Goal: Information Seeking & Learning: Learn about a topic

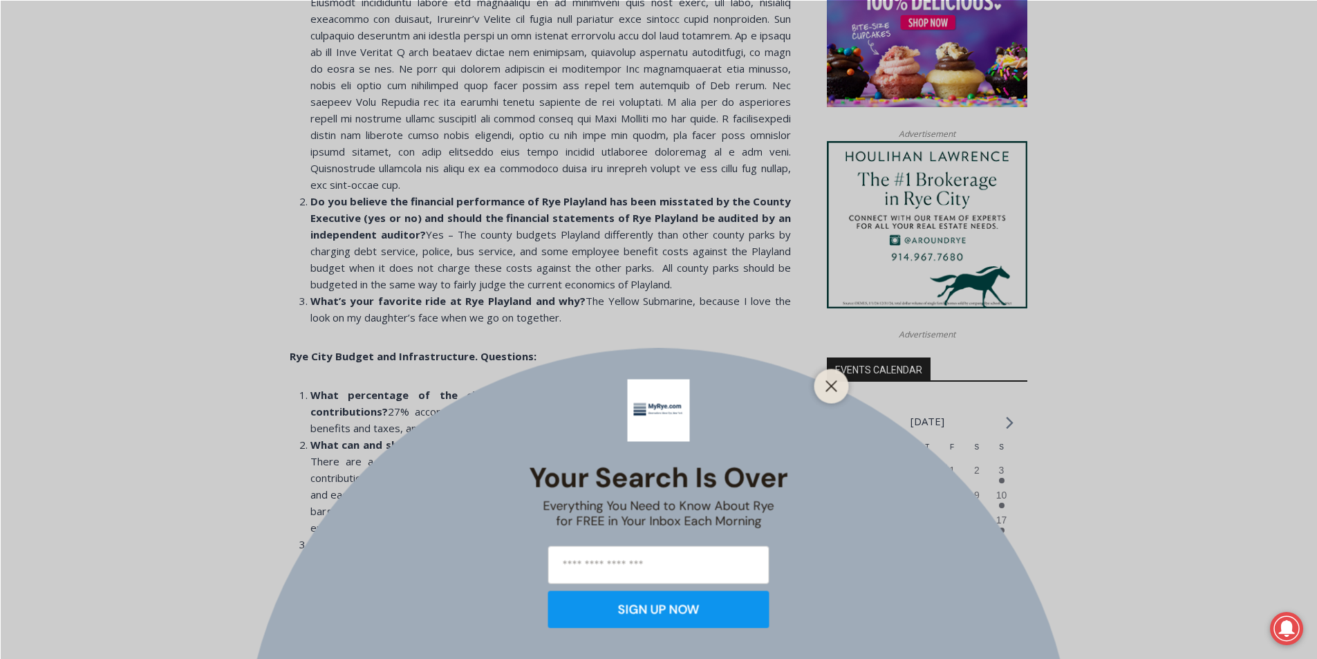
scroll to position [1289, 0]
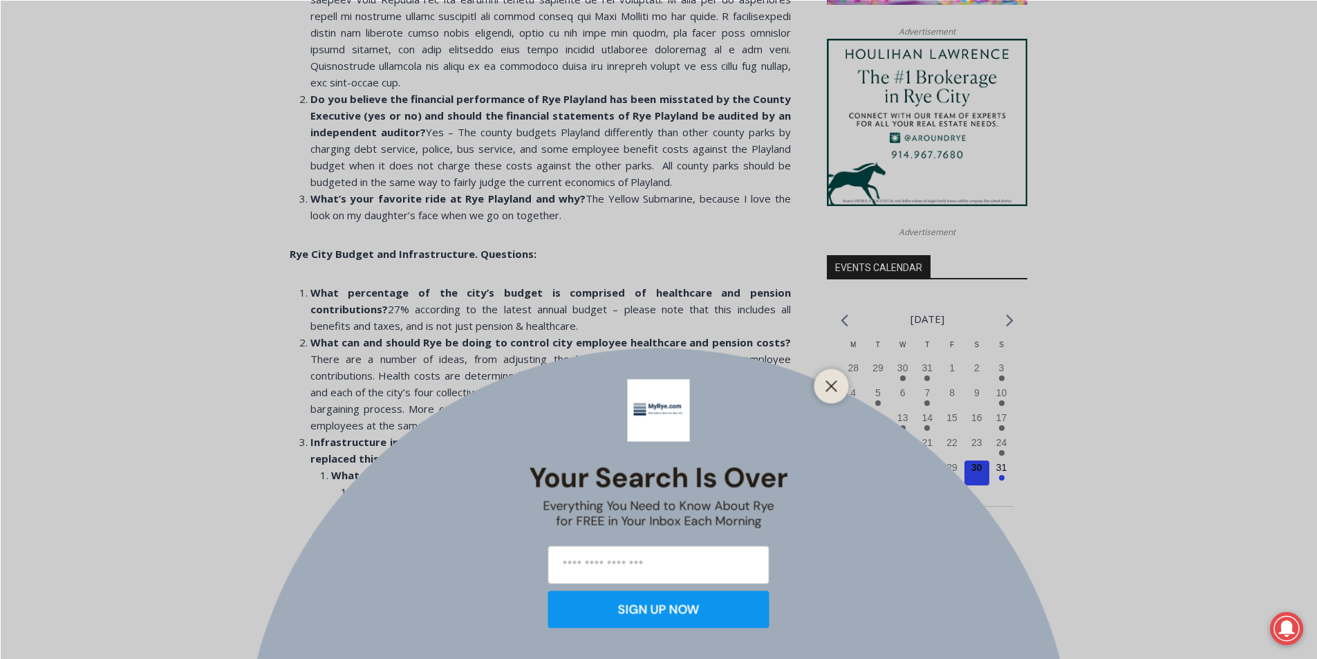
click at [853, 380] on div "Your Search is Over Everything You Need to Know About Rye for FREE in Your Inbo…" at bounding box center [658, 329] width 1317 height 659
click at [830, 375] on div at bounding box center [831, 386] width 35 height 35
click at [832, 371] on div at bounding box center [831, 386] width 35 height 35
click at [841, 369] on div "Your Search is Over Everything You Need to Know About Rye for FREE in Your Inbo…" at bounding box center [658, 329] width 1317 height 659
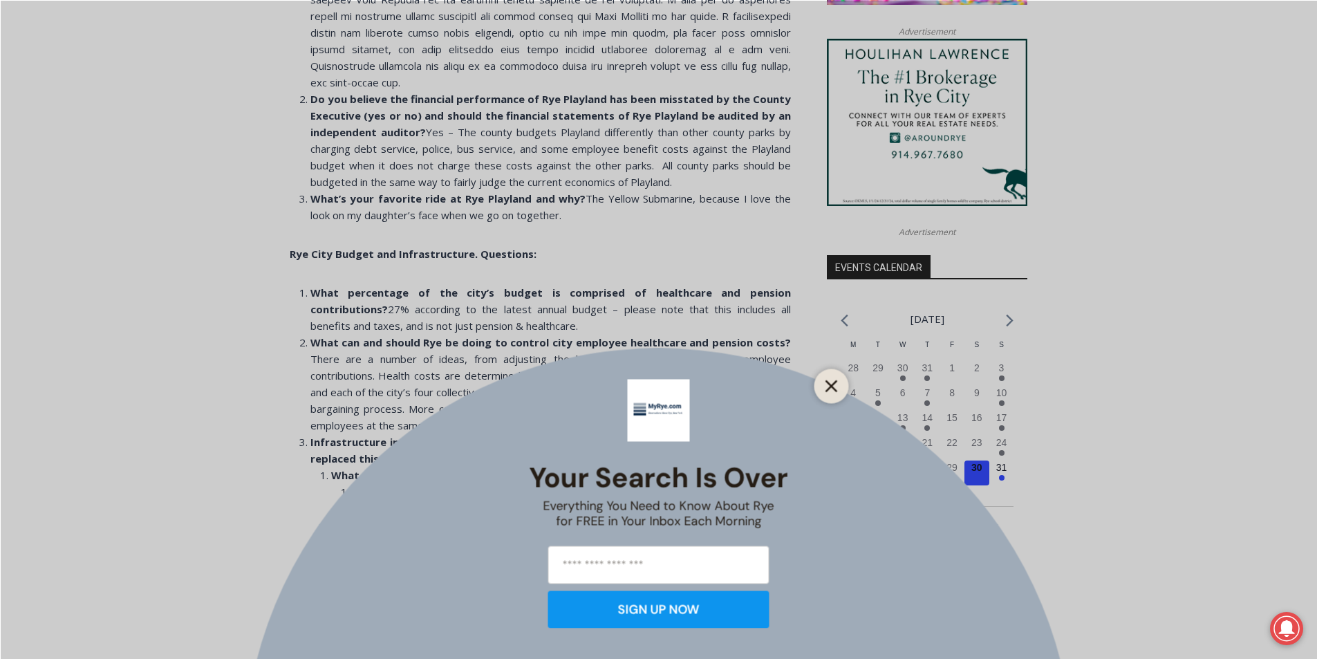
click at [831, 384] on icon "Close" at bounding box center [832, 386] width 12 height 12
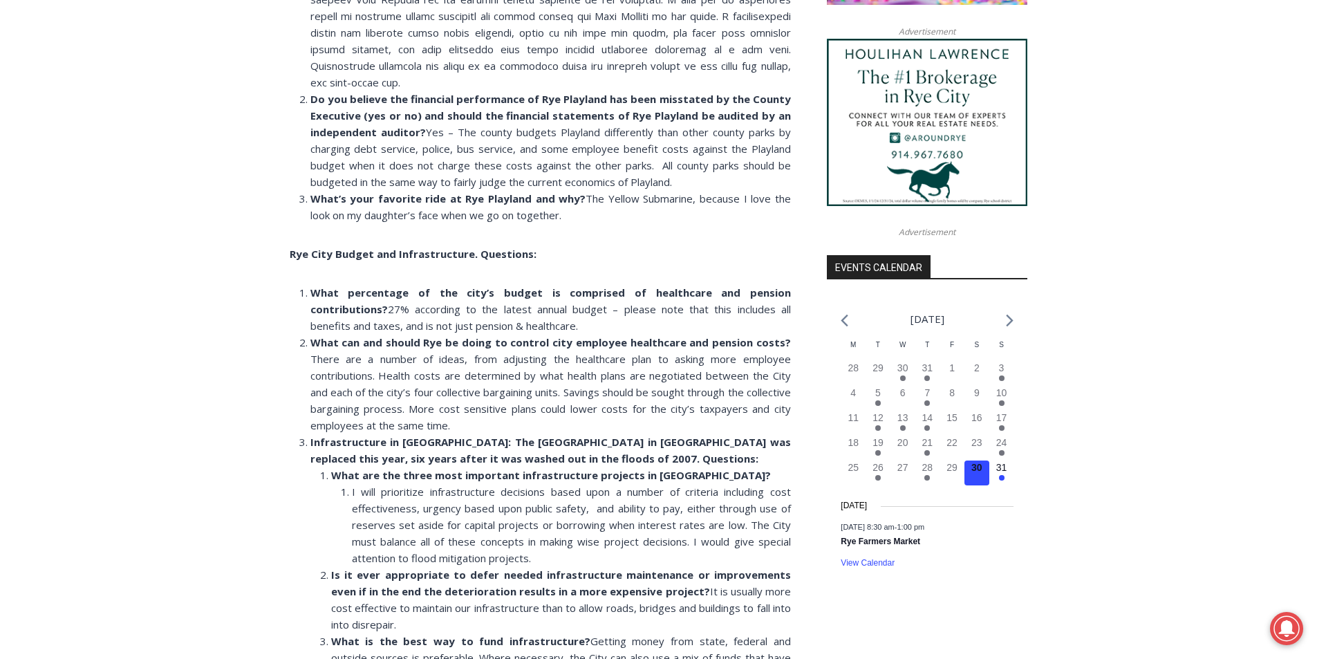
drag, startPoint x: 550, startPoint y: 120, endPoint x: 548, endPoint y: 176, distance: 56.0
click at [688, 197] on ol "Which of the Rye Playland alternatives do you favor? Do you believe the financi…" at bounding box center [540, 49] width 501 height 348
click at [487, 171] on li "Do you believe the financial performance of Rye Playland has been misstated by …" at bounding box center [550, 141] width 481 height 100
click at [486, 192] on strong "What’s your favorite ride at Rye Playland and why?" at bounding box center [448, 199] width 276 height 14
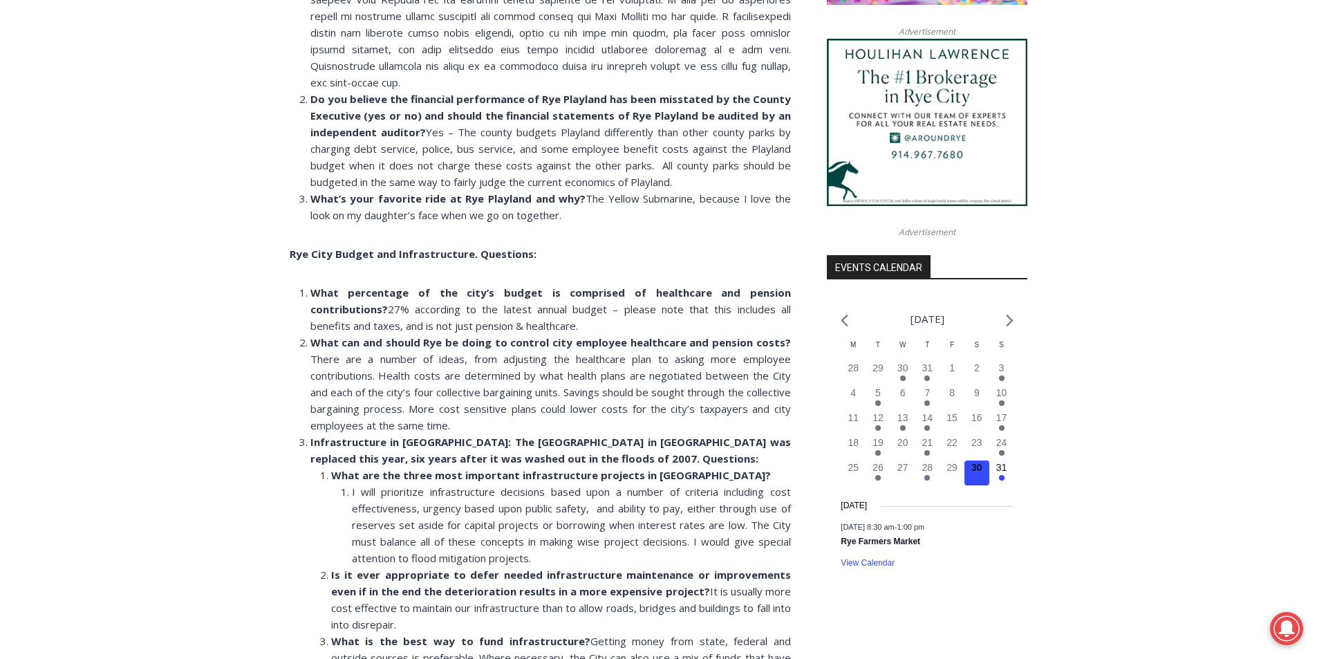
click at [484, 192] on strong "What’s your favorite ride at Rye Playland and why?" at bounding box center [448, 199] width 276 height 14
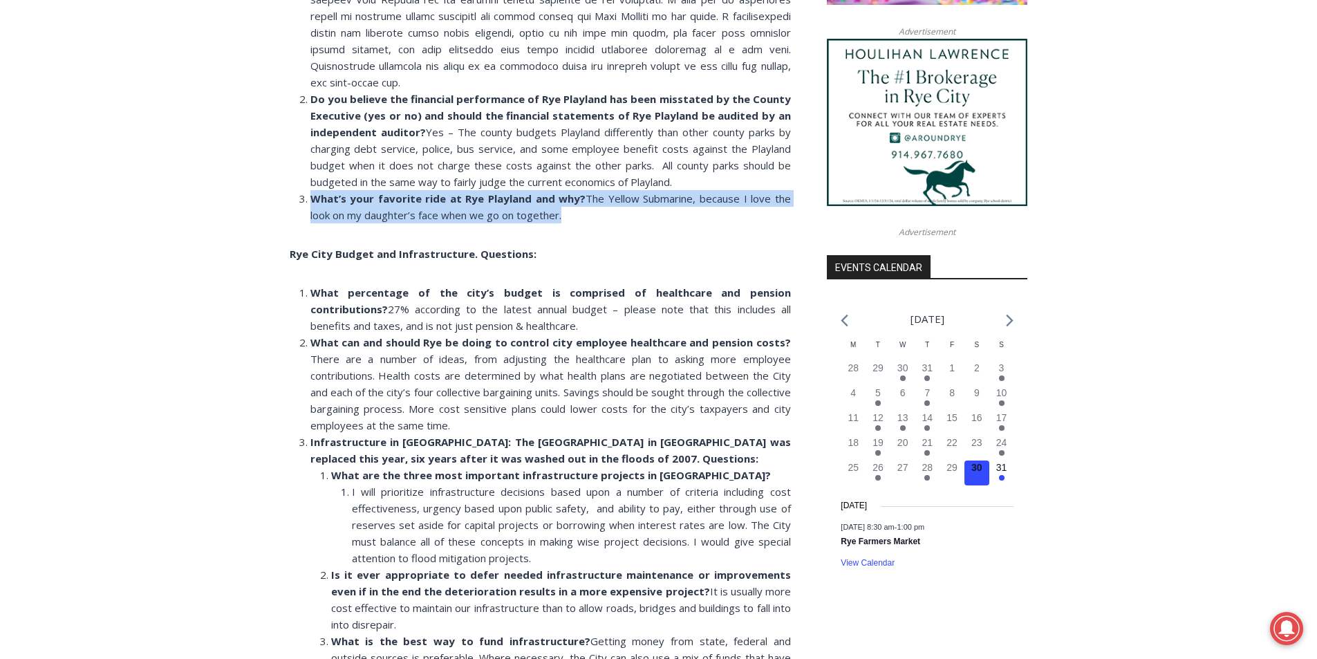
click at [484, 192] on strong "What’s your favorite ride at Rye Playland and why?" at bounding box center [448, 199] width 276 height 14
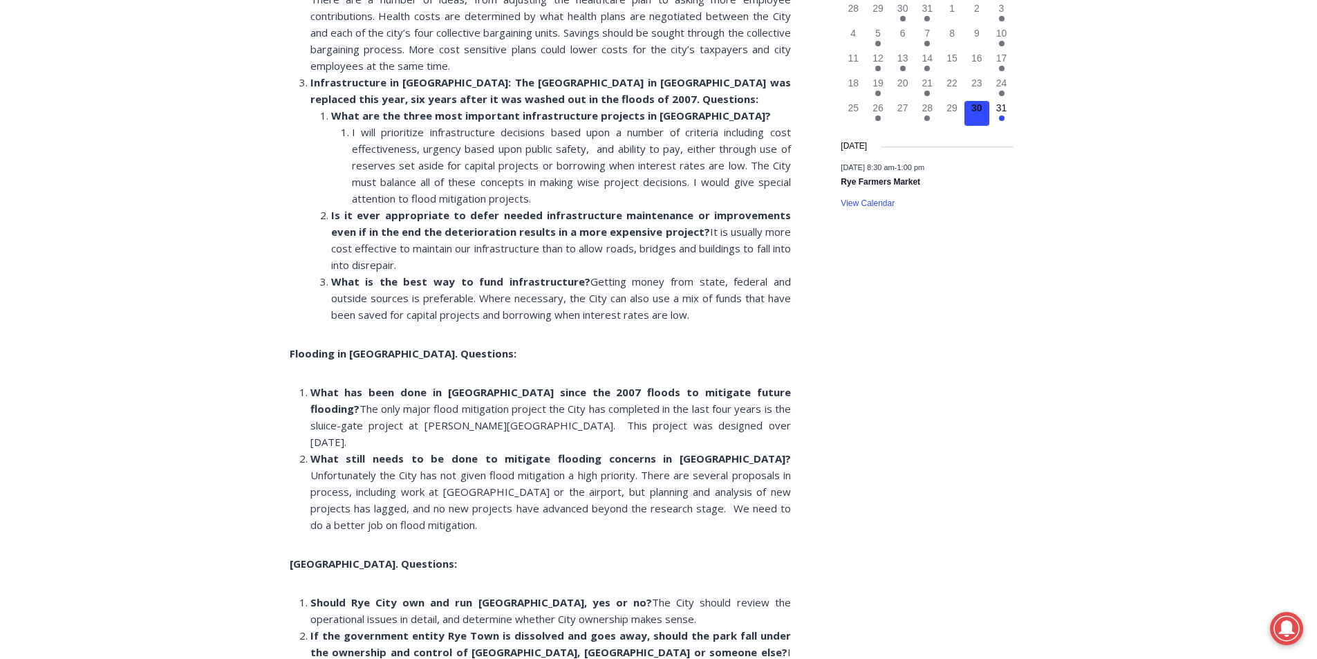
scroll to position [1842, 0]
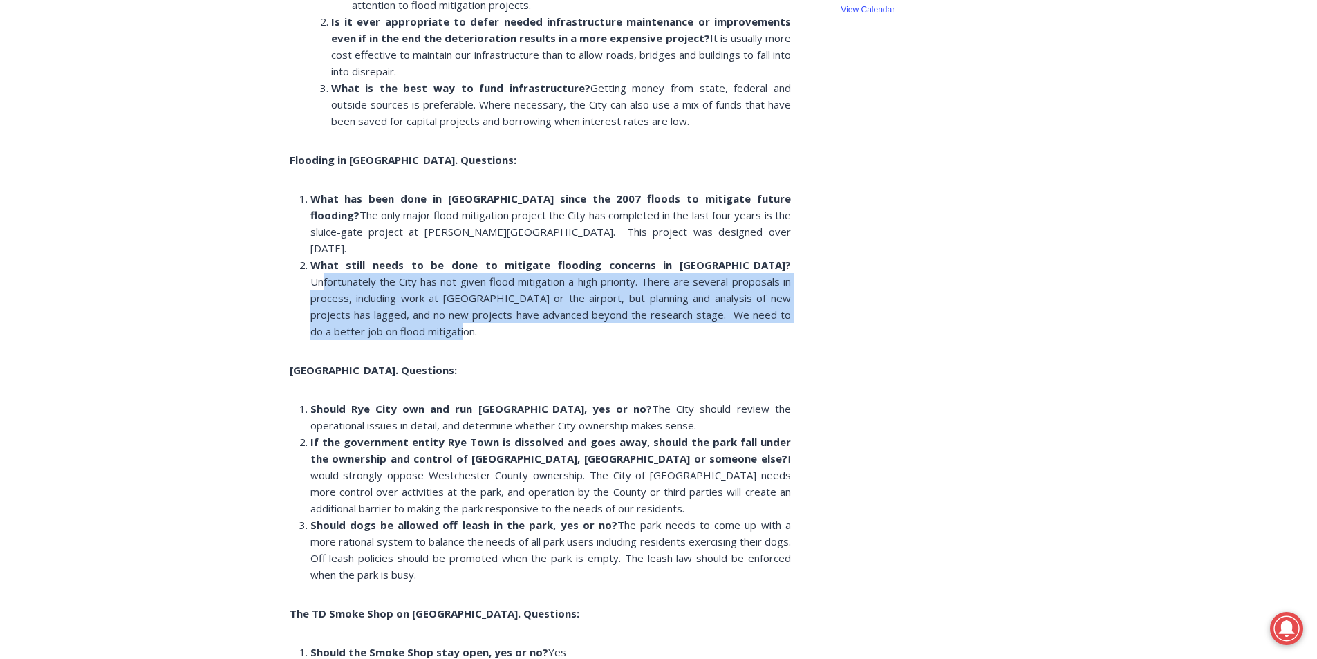
drag, startPoint x: 687, startPoint y: 229, endPoint x: 796, endPoint y: 275, distance: 118.7
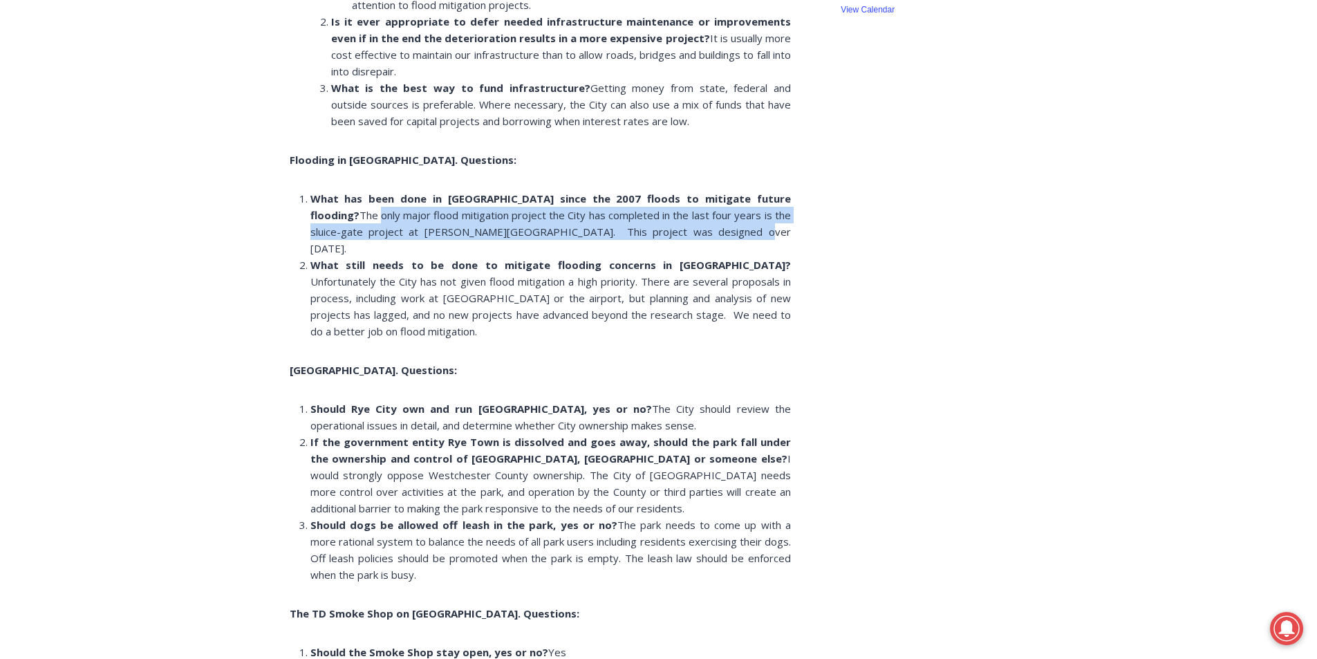
drag, startPoint x: 734, startPoint y: 174, endPoint x: 782, endPoint y: 211, distance: 60.7
click at [782, 211] on li "What has been done in [GEOGRAPHIC_DATA] since the 2007 floods to mitigate futur…" at bounding box center [550, 223] width 481 height 66
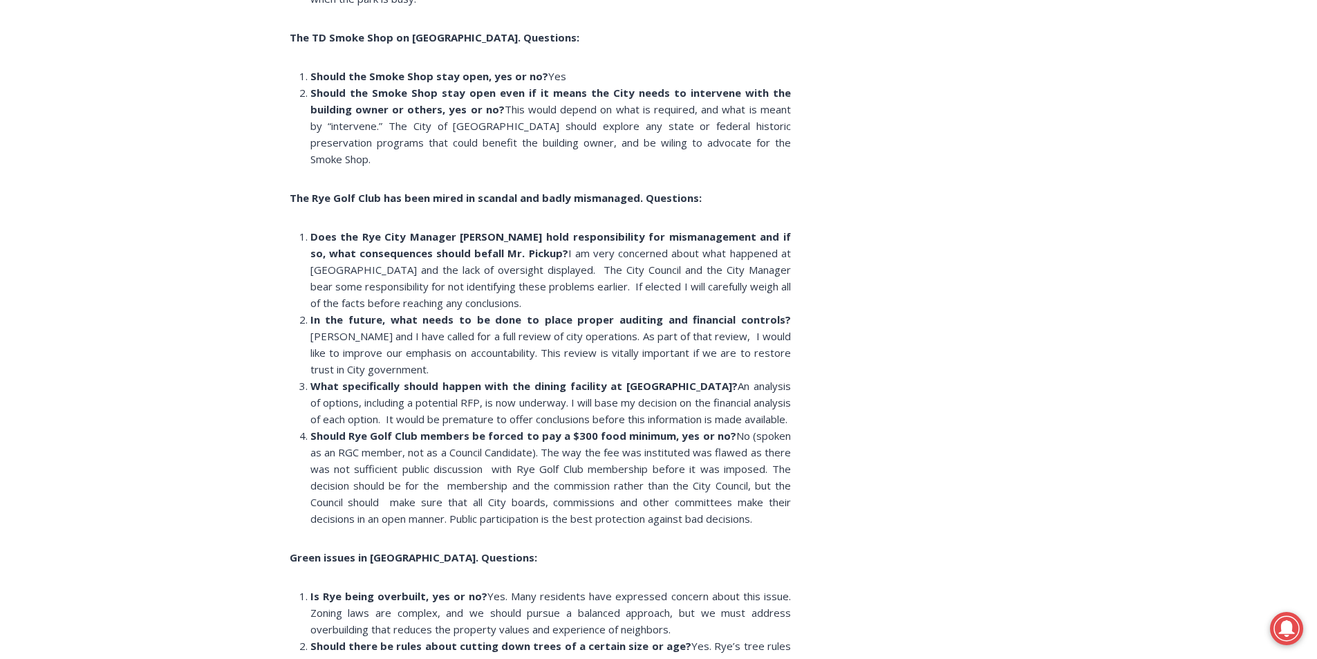
scroll to position [2464, 0]
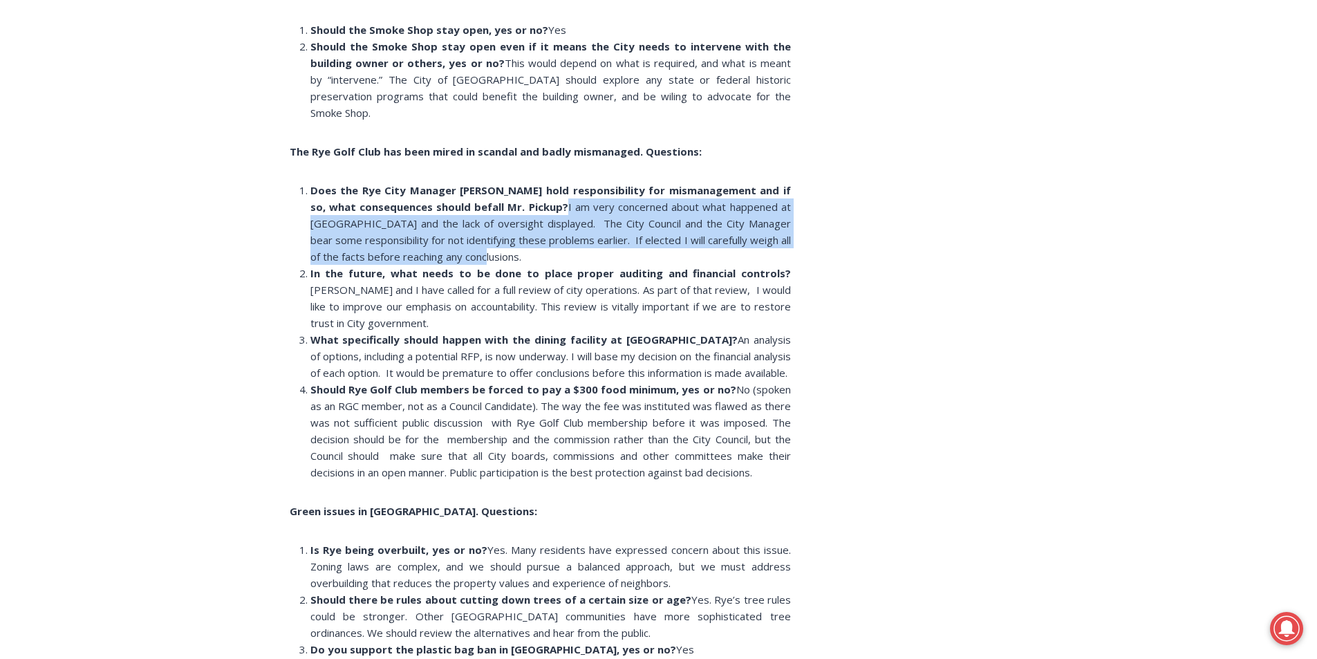
drag, startPoint x: 547, startPoint y: 140, endPoint x: 644, endPoint y: 191, distance: 109.5
click at [644, 191] on li "Does the Rye City Manager [PERSON_NAME] hold responsibility for mismanagement a…" at bounding box center [550, 223] width 481 height 83
click at [566, 182] on li "Does the Rye City Manager [PERSON_NAME] hold responsibility for mismanagement a…" at bounding box center [550, 223] width 481 height 83
drag, startPoint x: 548, startPoint y: 137, endPoint x: 775, endPoint y: 326, distance: 295.5
click at [775, 326] on ol "Does the Rye City Manager [PERSON_NAME] hold responsibility for mismanagement a…" at bounding box center [540, 331] width 501 height 299
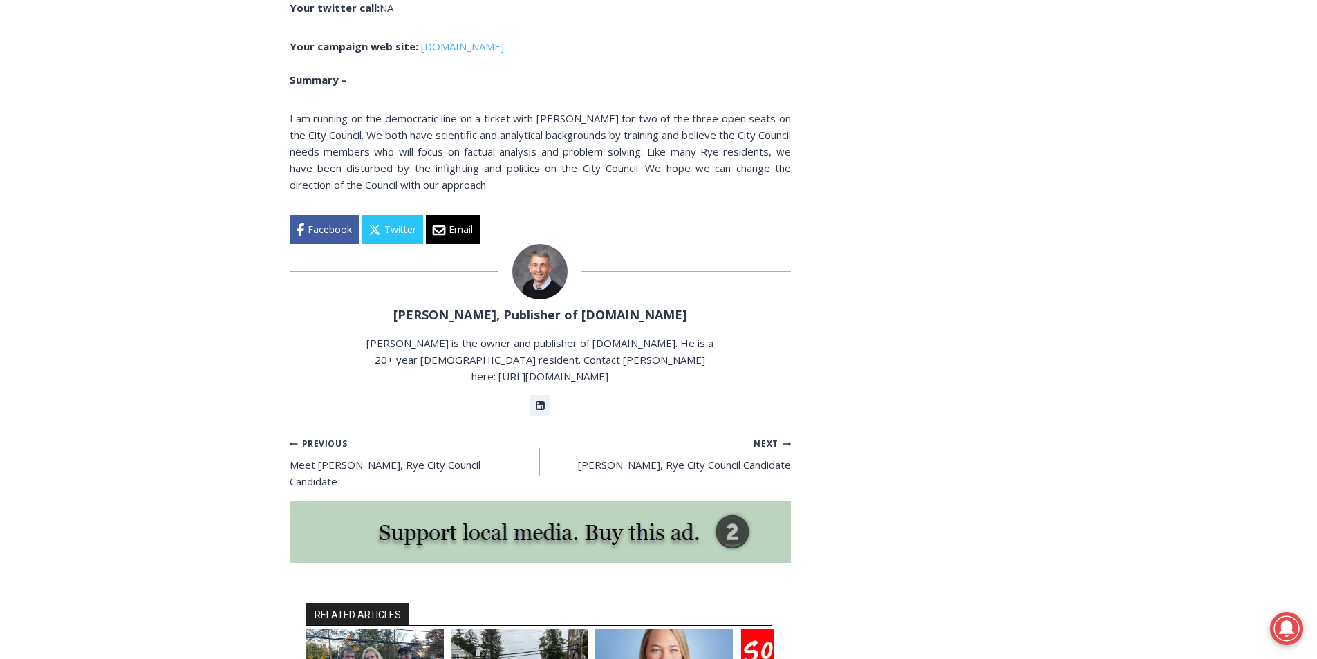
scroll to position [4111, 0]
